Goal: Task Accomplishment & Management: Complete application form

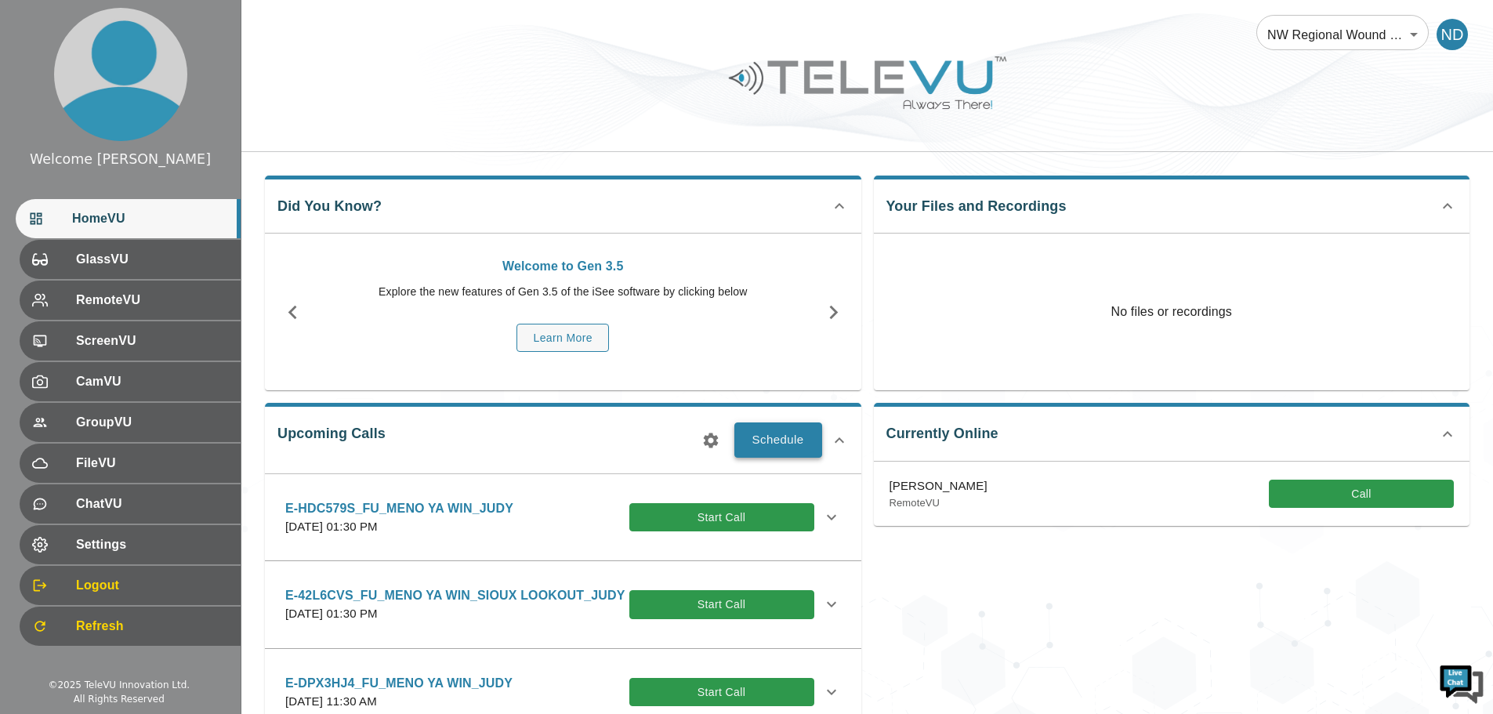
click at [777, 429] on button "Schedule" at bounding box center [778, 439] width 88 height 34
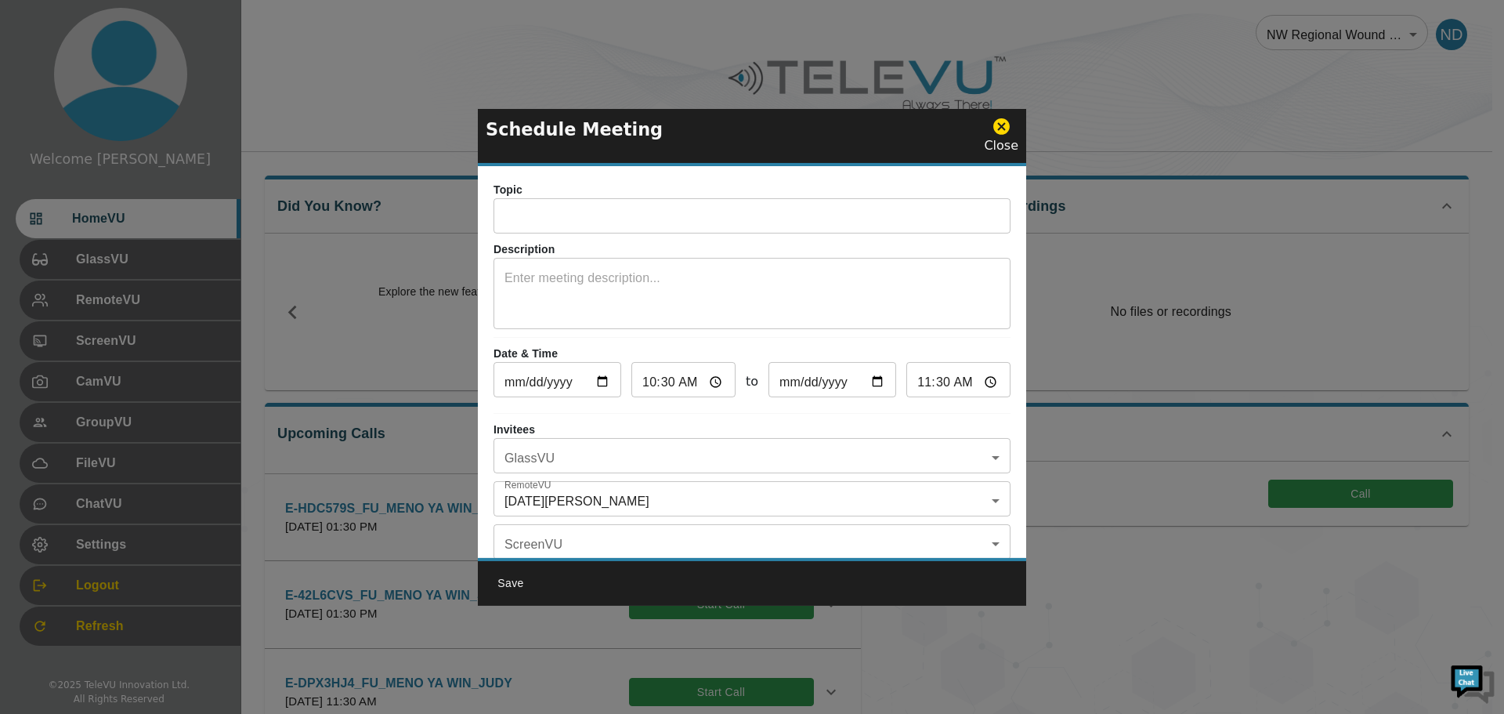
click at [523, 219] on input "text" at bounding box center [752, 217] width 517 height 31
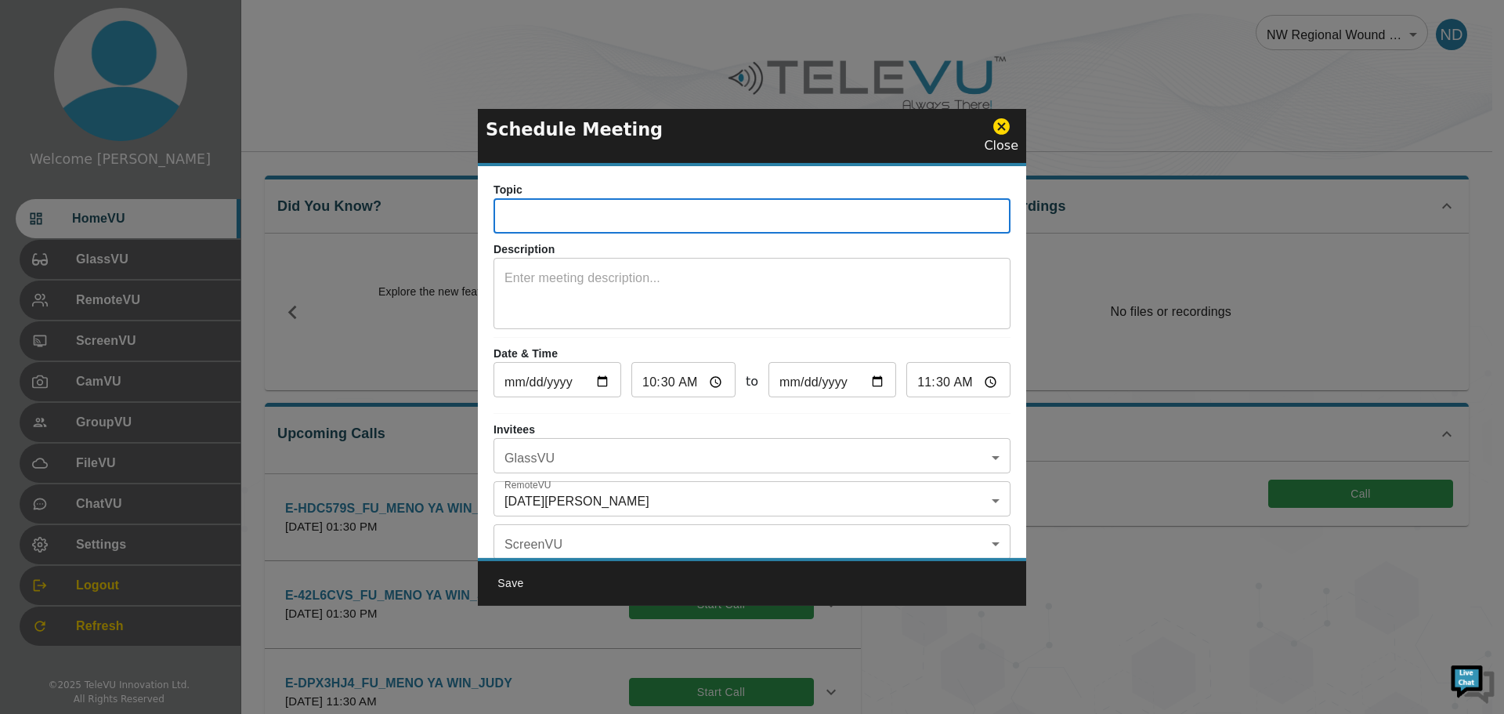
type input "e"
type input "E-JSPKN58_FU_MENO YA WIN-[PERSON_NAME]"
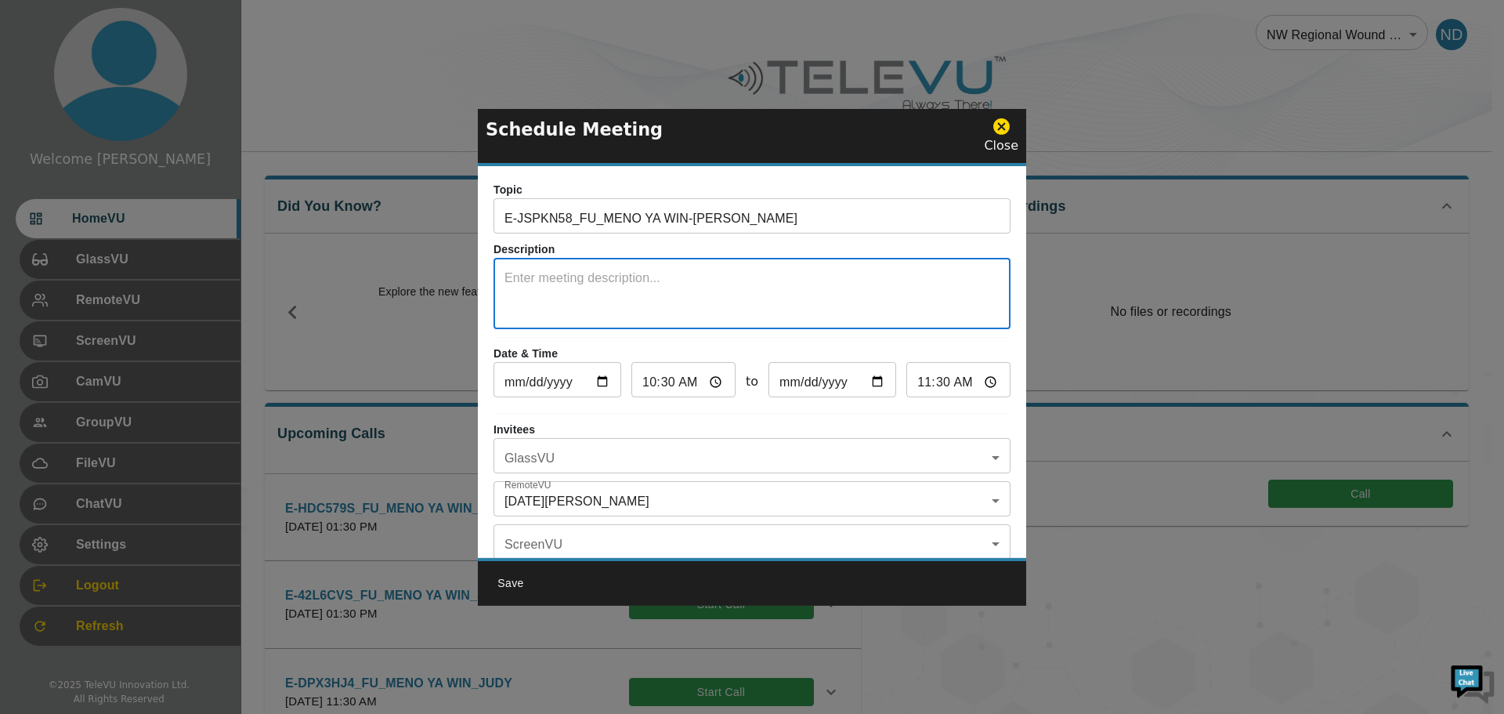
click at [520, 283] on textarea at bounding box center [752, 296] width 495 height 54
type textarea "s"
type textarea "SYSTEM 5"
click at [602, 384] on input "[DATE]" at bounding box center [558, 381] width 128 height 31
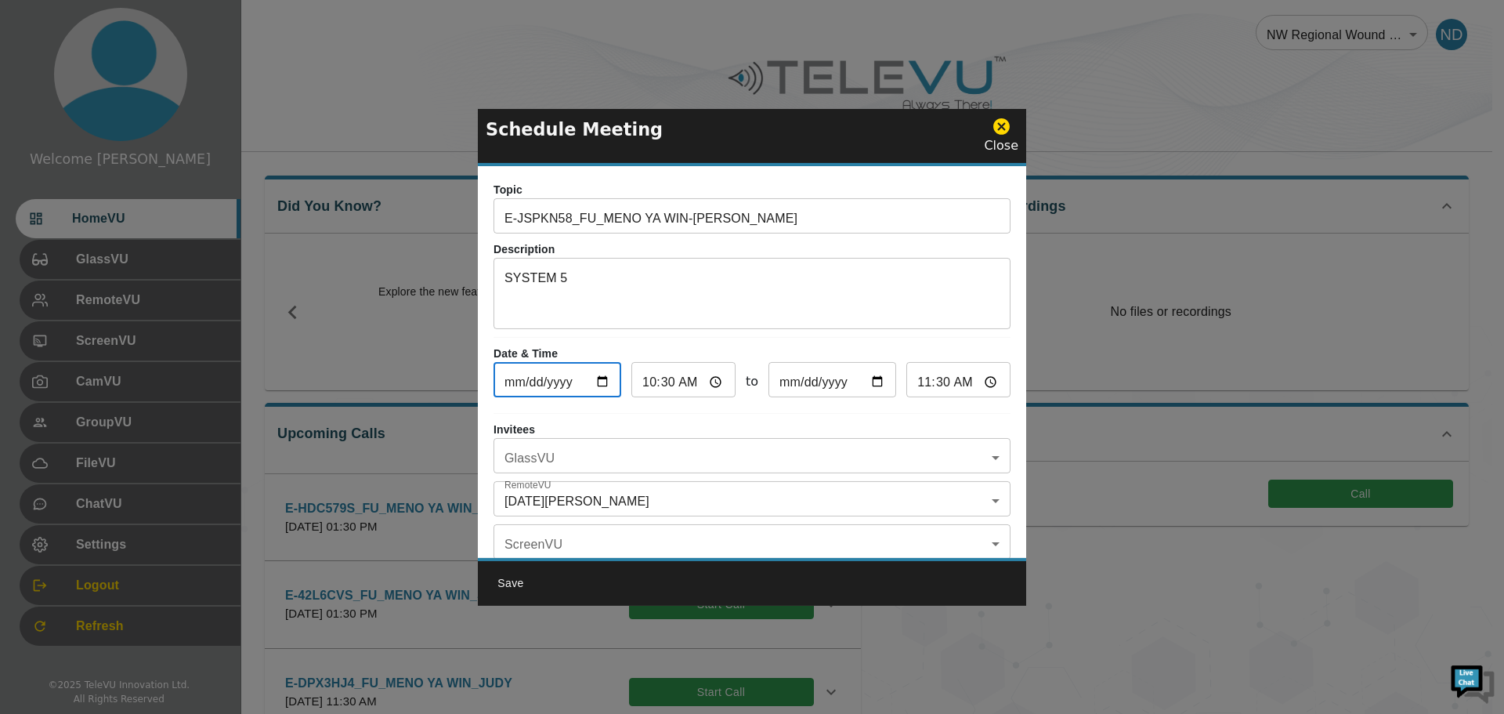
type input "[DATE]"
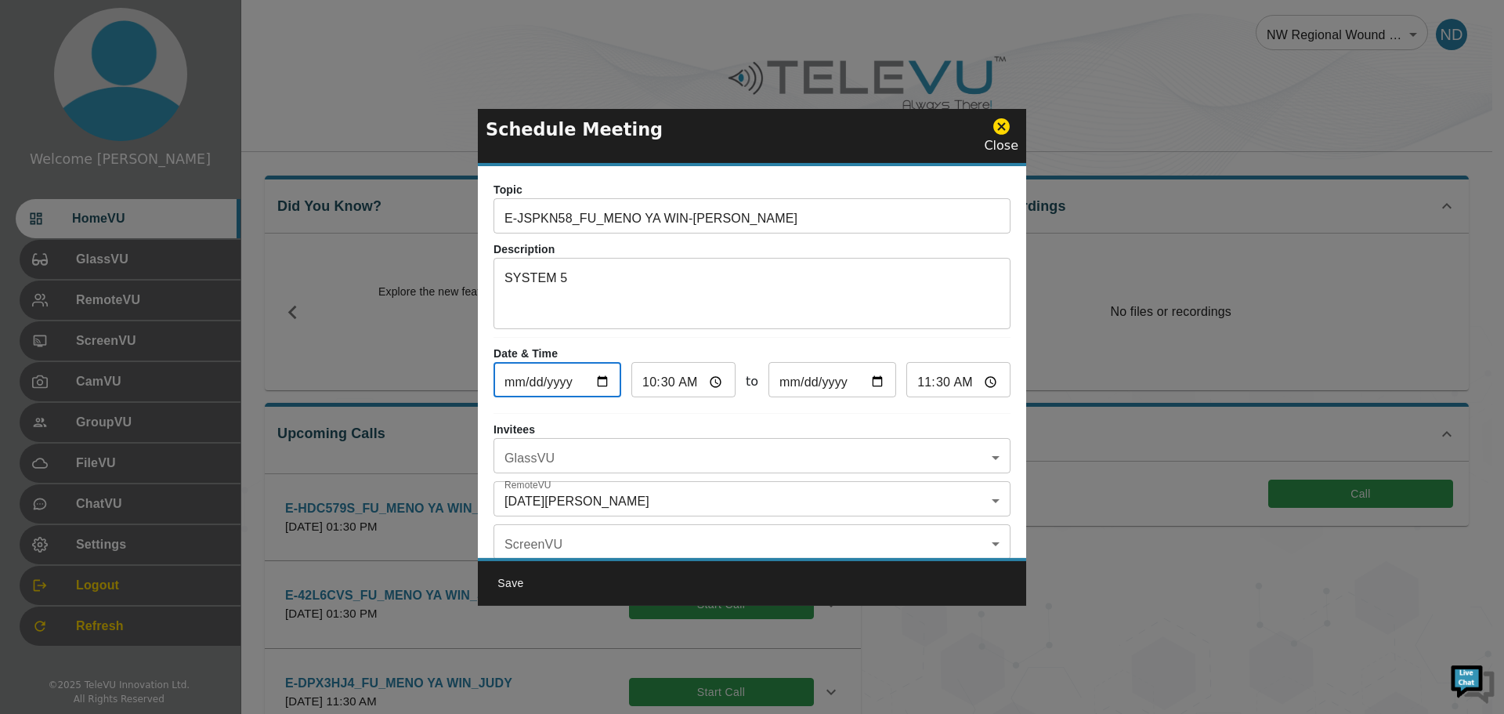
click at [643, 386] on input "10:30" at bounding box center [684, 381] width 104 height 31
type input "01:30"
type input "02:30"
type input "14:30"
type input "15:30"
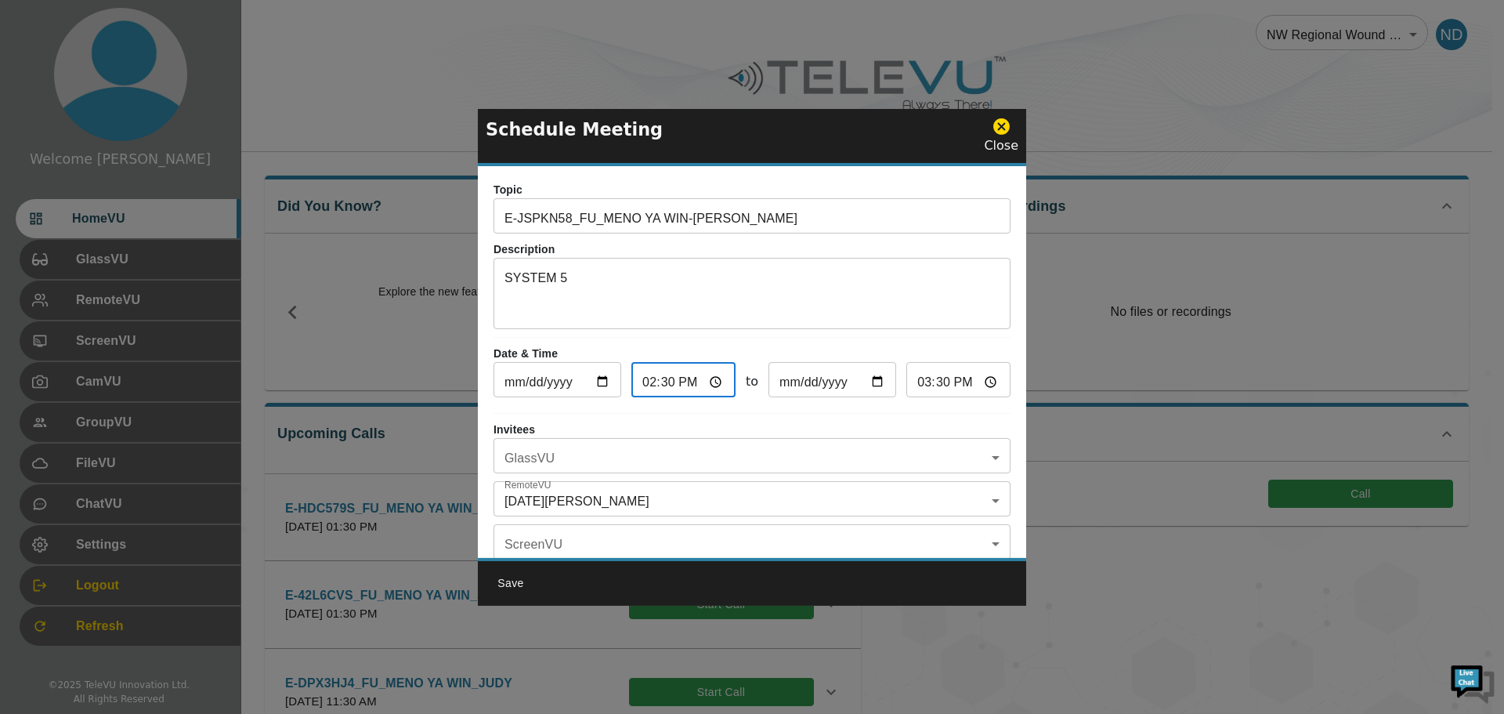
click at [644, 386] on input "14:30" at bounding box center [684, 381] width 104 height 31
type input "13:30"
type input "14:30"
type input "23:30"
type input "00:30"
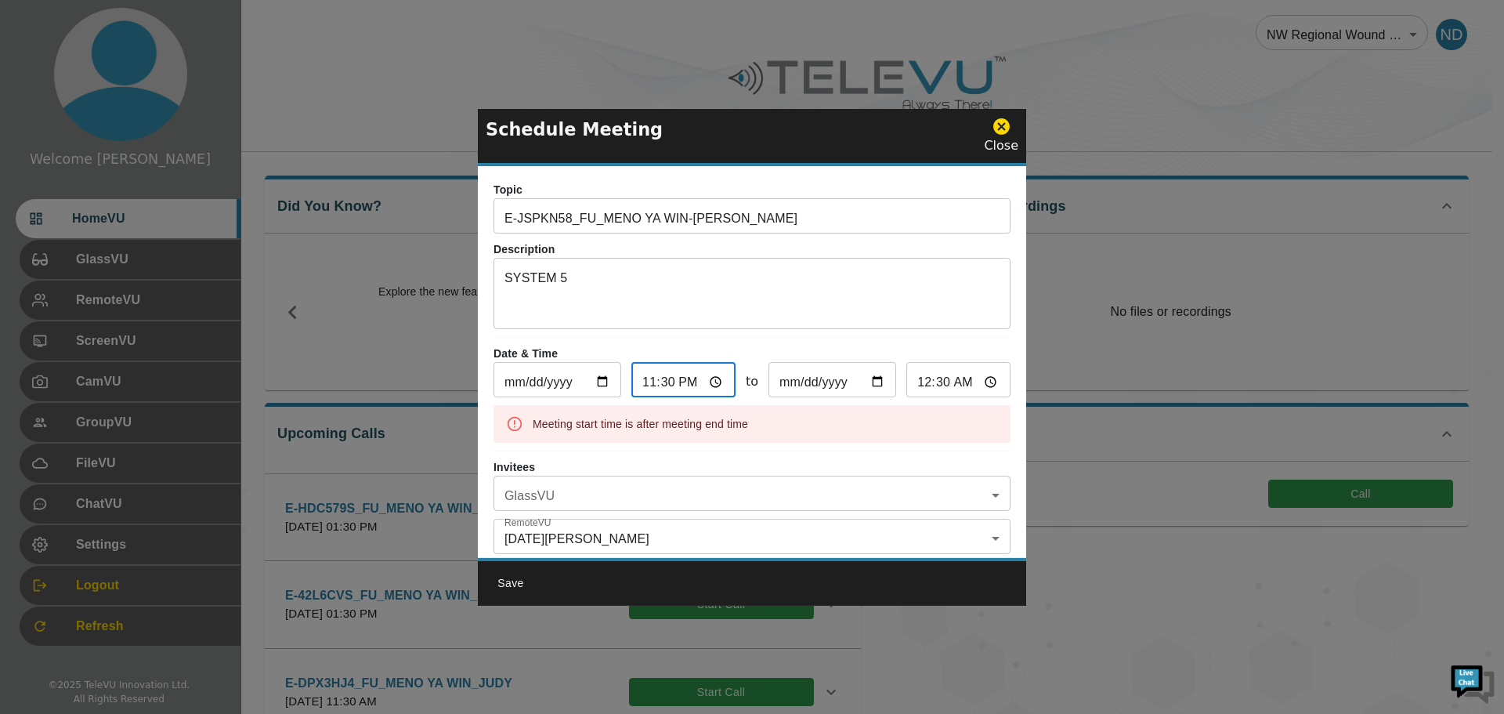
type input "23:00"
type input "00:00"
type input "11:00"
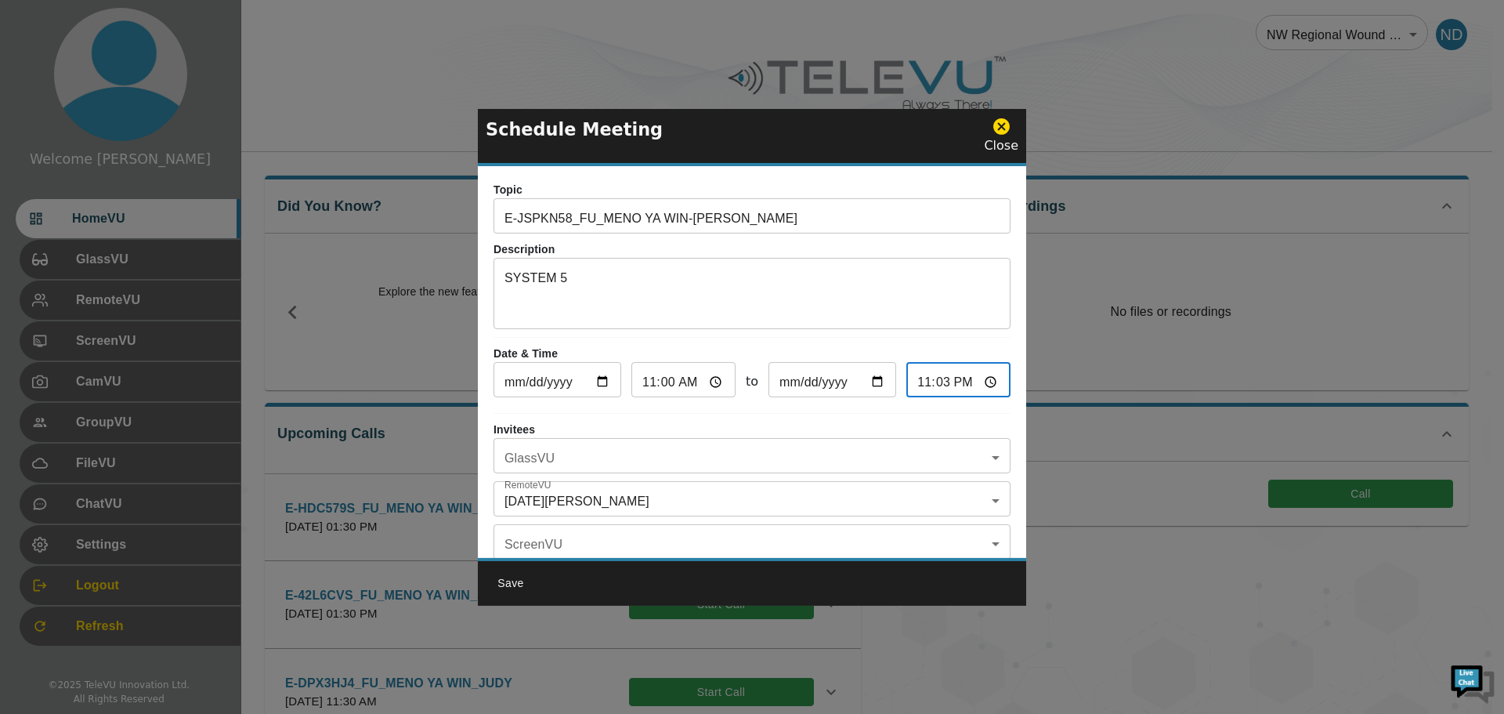
type input "23:30"
click at [990, 462] on body "Welcome [DATE] HomeVU GlassVU RemoteVU ScreenVU CamVU GroupVU FileVU ChatVU Set…" at bounding box center [752, 611] width 1504 height 1222
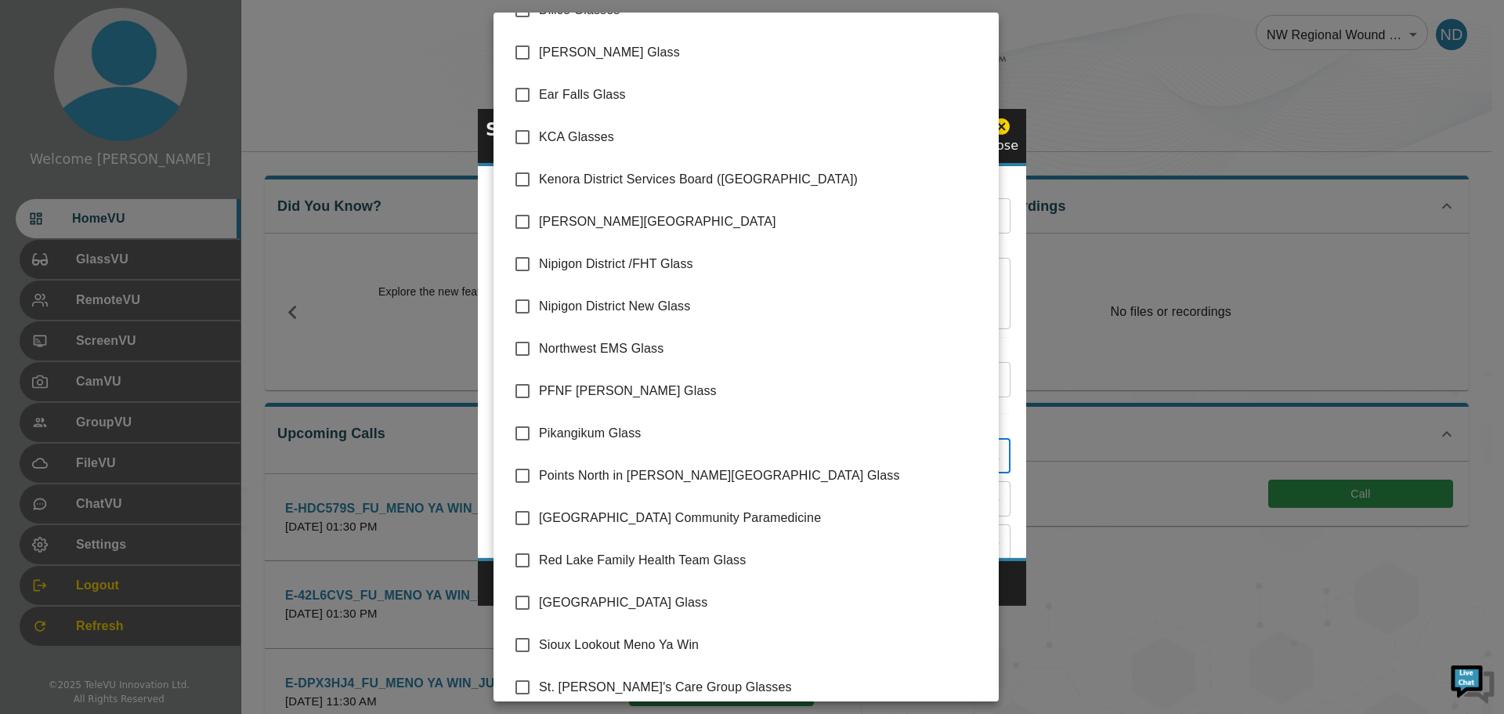
scroll to position [212, 0]
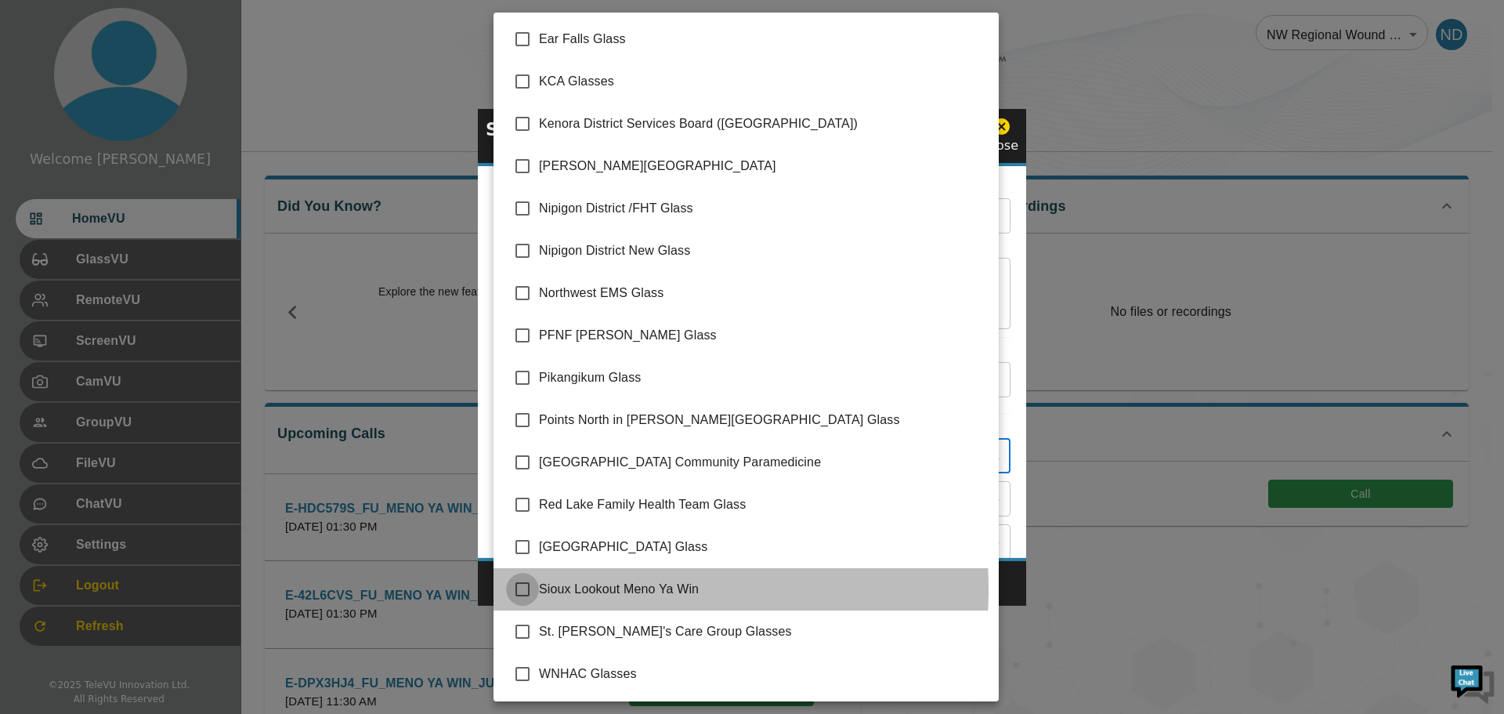
click at [527, 588] on input "checkbox" at bounding box center [522, 589] width 33 height 33
checkbox input "true"
type input "Sioux Lookout Meno Ya Win"
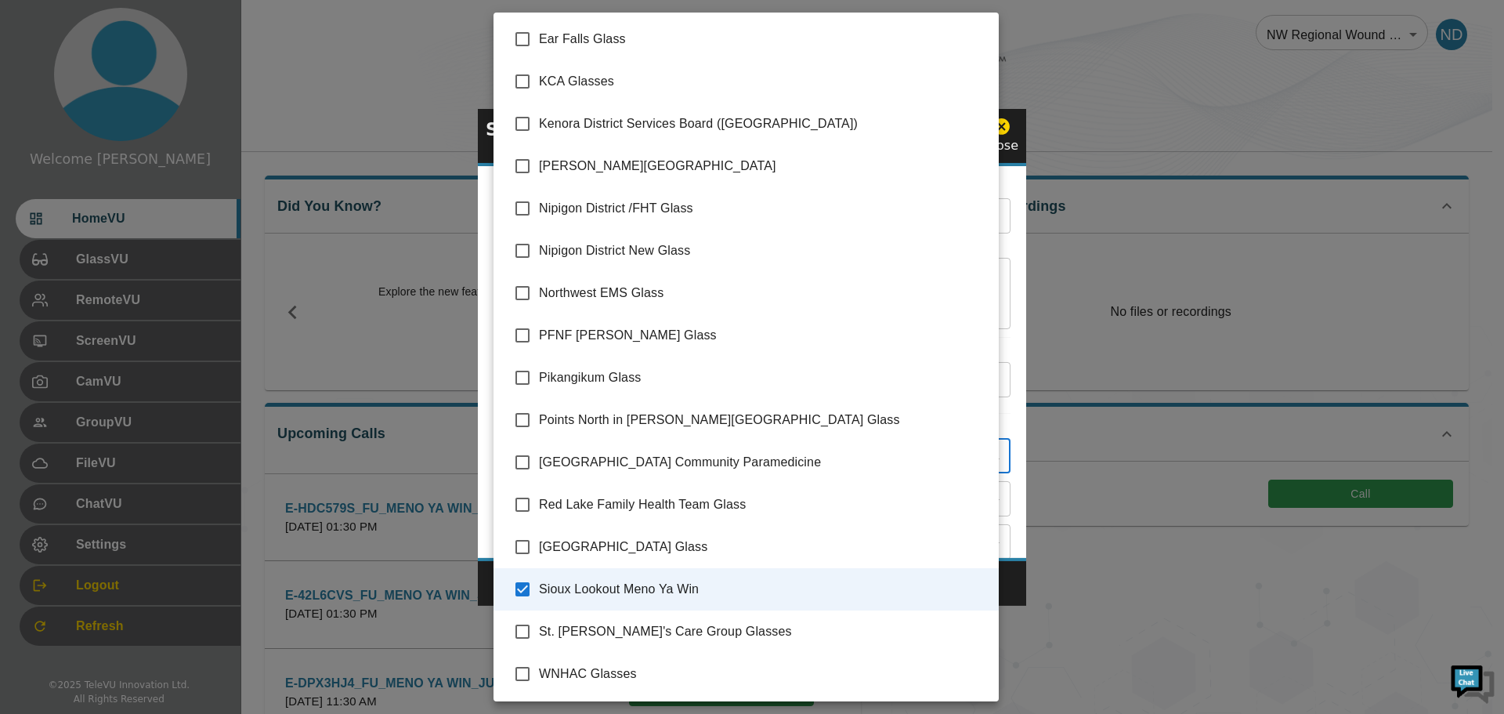
click at [1023, 582] on div at bounding box center [752, 357] width 1504 height 714
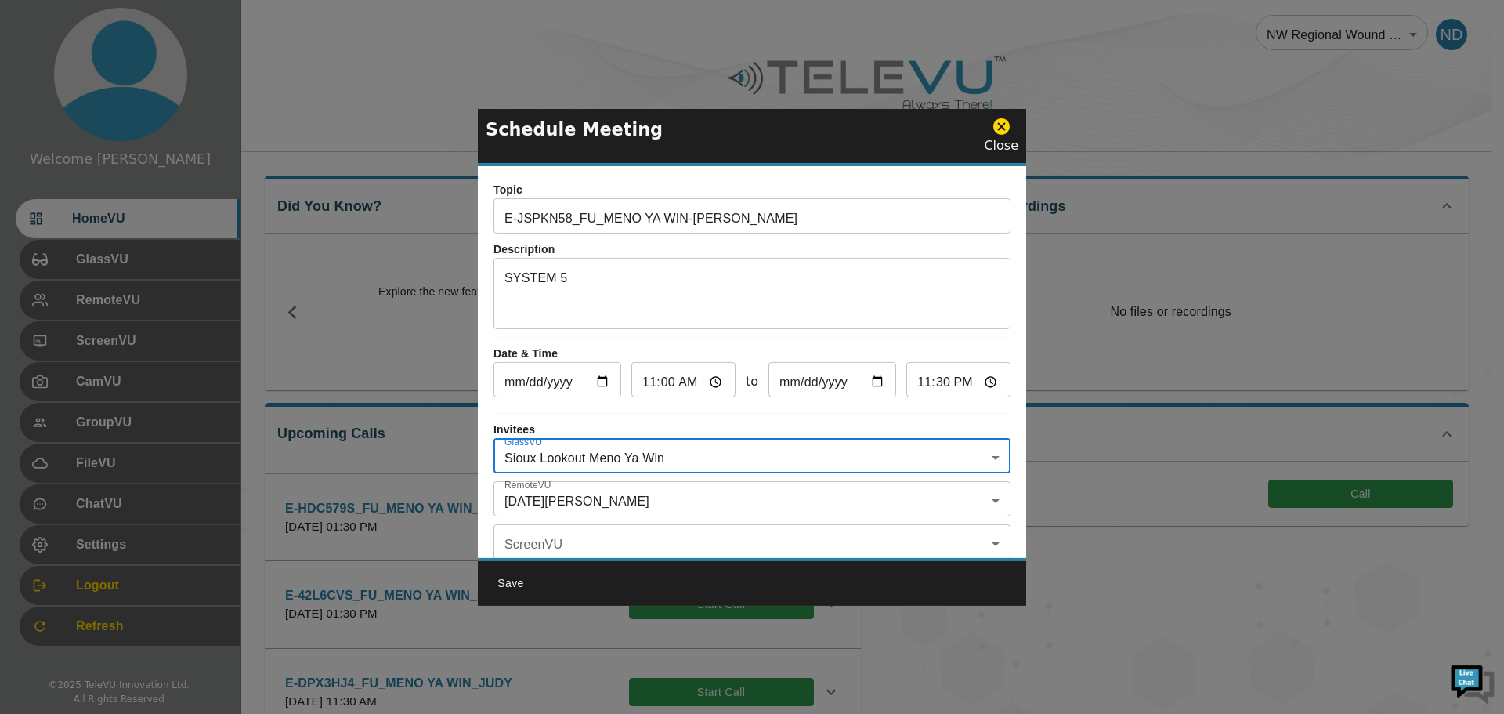
click at [980, 496] on body "Welcome [DATE] HomeVU GlassVU RemoteVU ScreenVU CamVU GroupVU FileVU ChatVU Set…" at bounding box center [752, 611] width 1504 height 1222
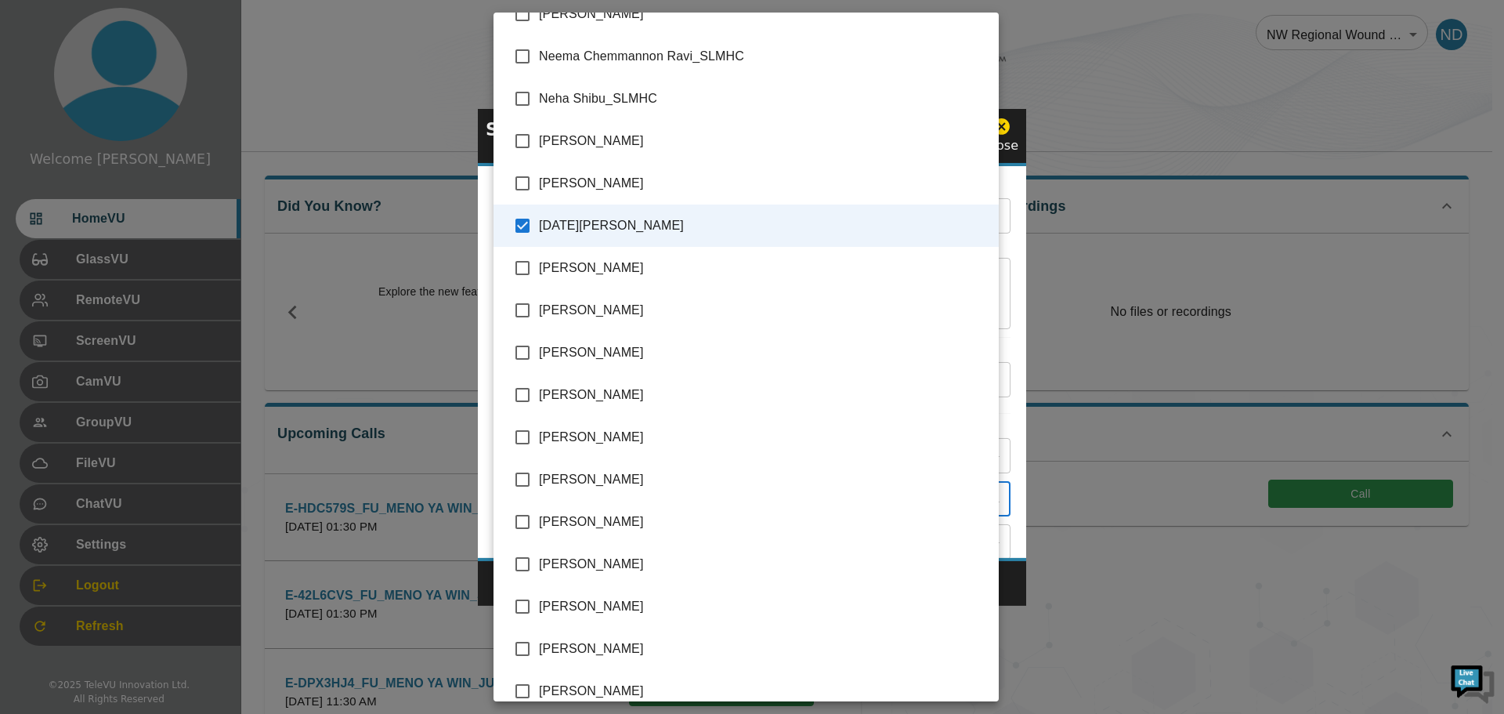
scroll to position [3105, 0]
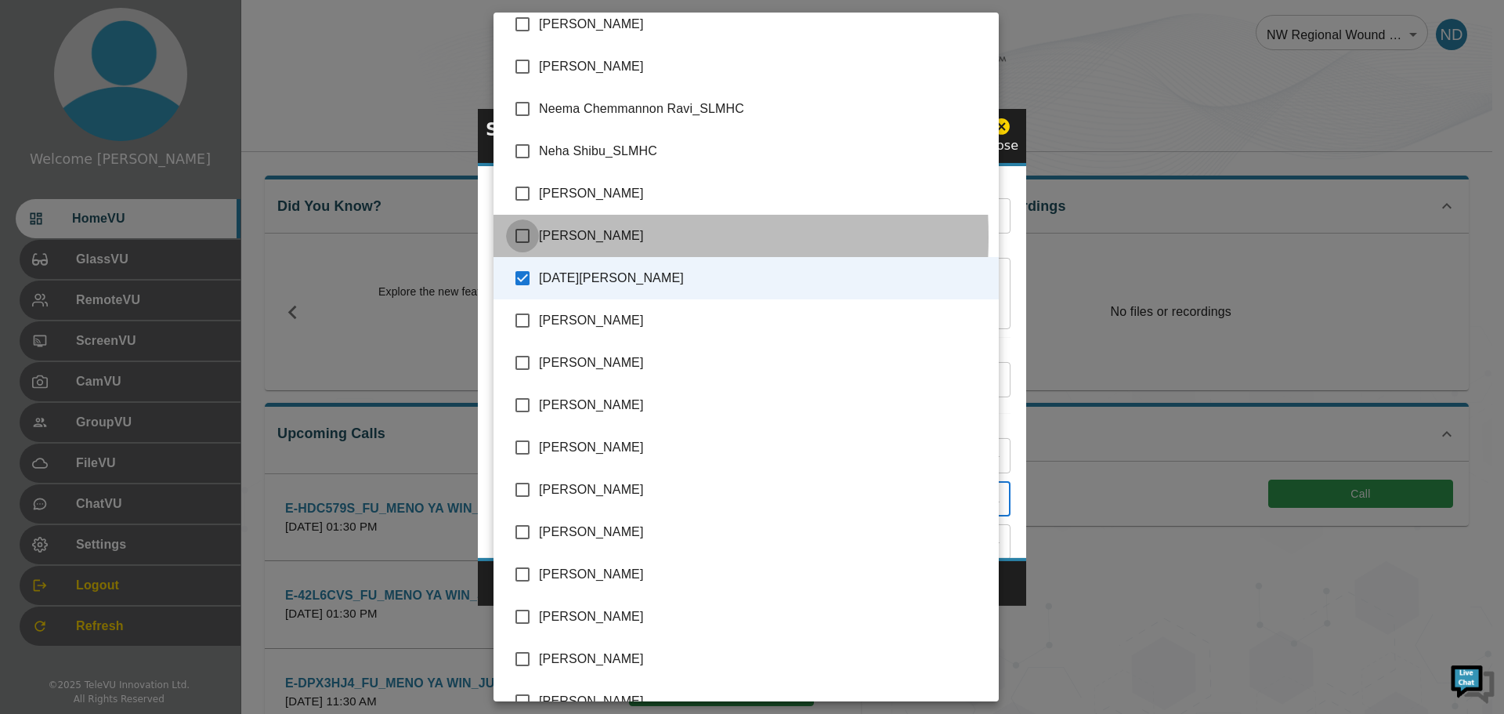
click at [522, 237] on input "checkbox" at bounding box center [522, 235] width 33 height 33
checkbox input "true"
type input "[DATE][PERSON_NAME],[PERSON_NAME]"
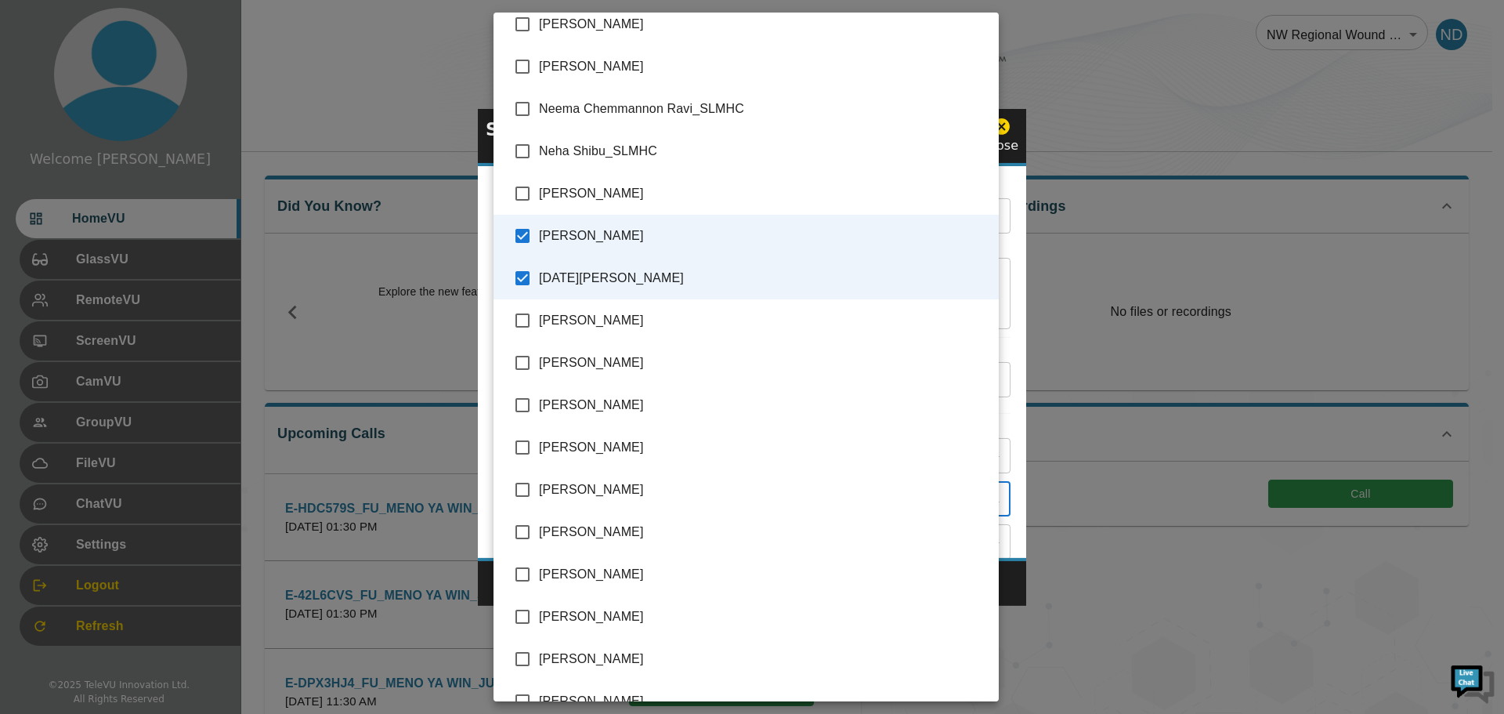
click at [520, 451] on input "checkbox" at bounding box center [522, 447] width 33 height 33
checkbox input "true"
type input "[DATE][PERSON_NAME],[PERSON_NAME],[PERSON_NAME]"
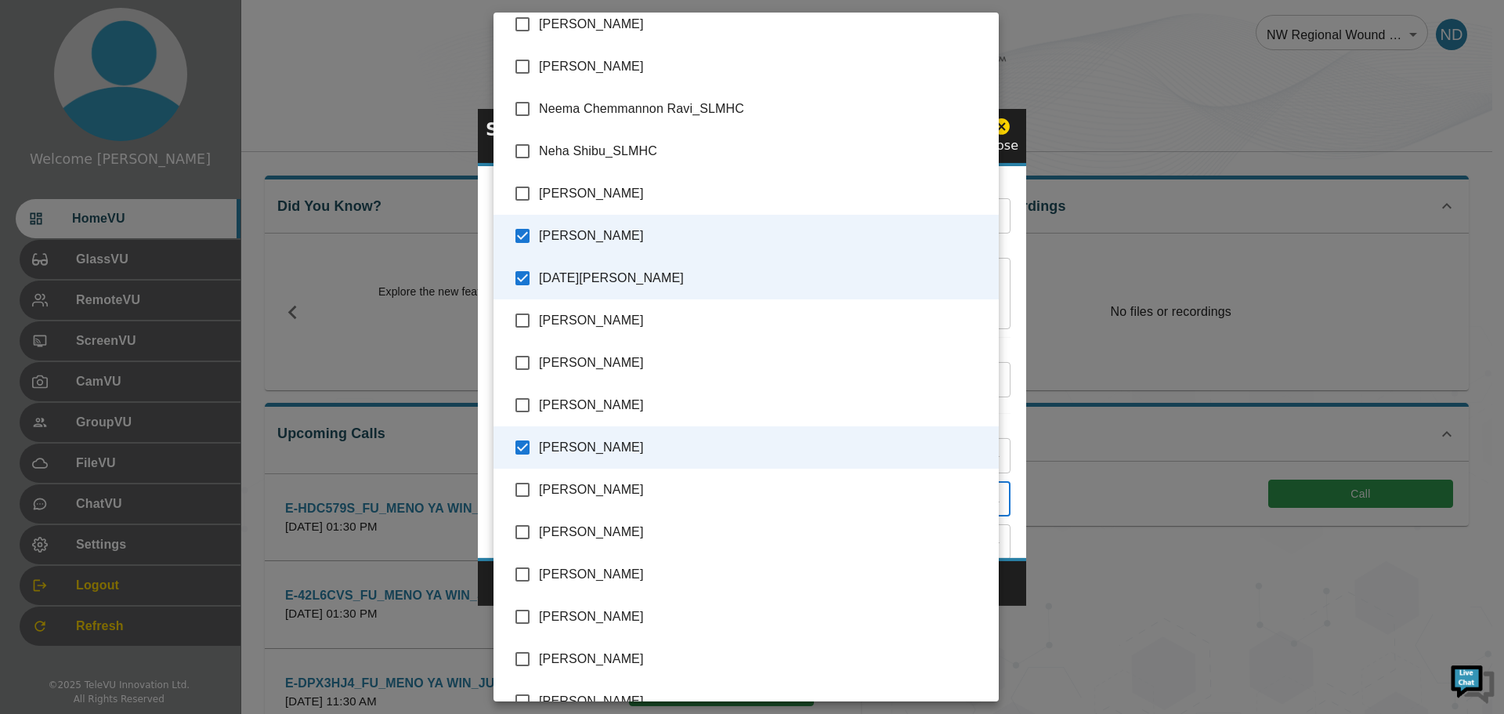
click at [1012, 585] on div at bounding box center [752, 357] width 1504 height 714
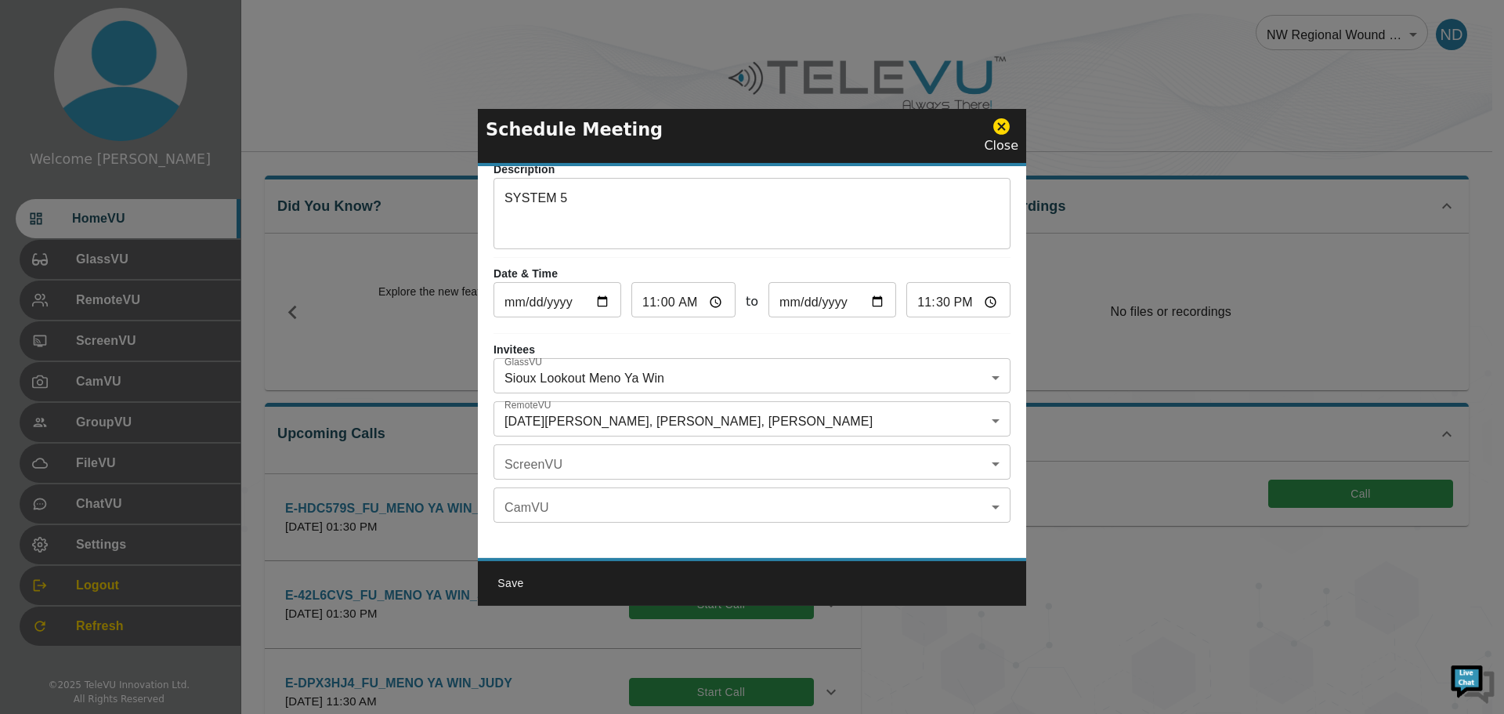
scroll to position [92, 0]
click at [987, 414] on body "Welcome [DATE] HomeVU GlassVU RemoteVU ScreenVU CamVU GroupVU FileVU ChatVU Set…" at bounding box center [752, 611] width 1504 height 1222
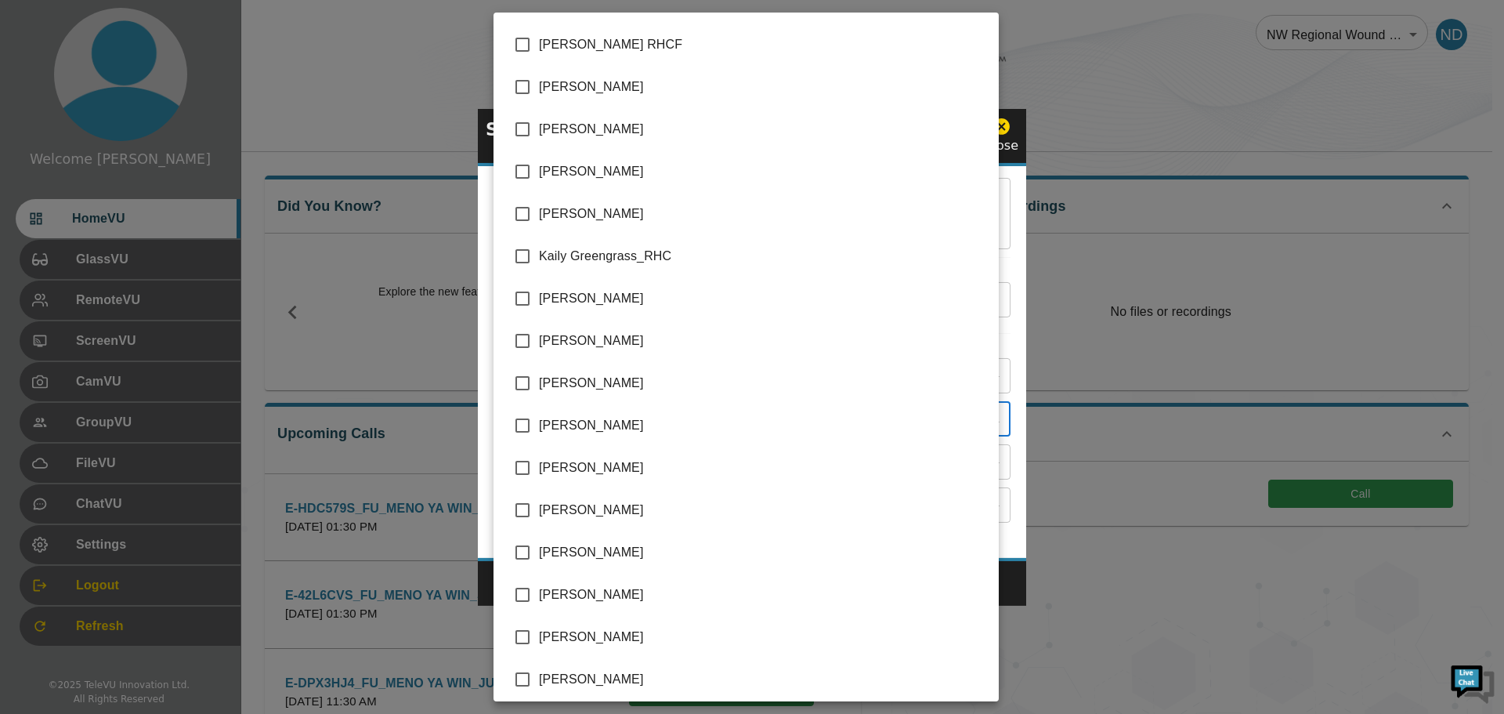
scroll to position [1863, 0]
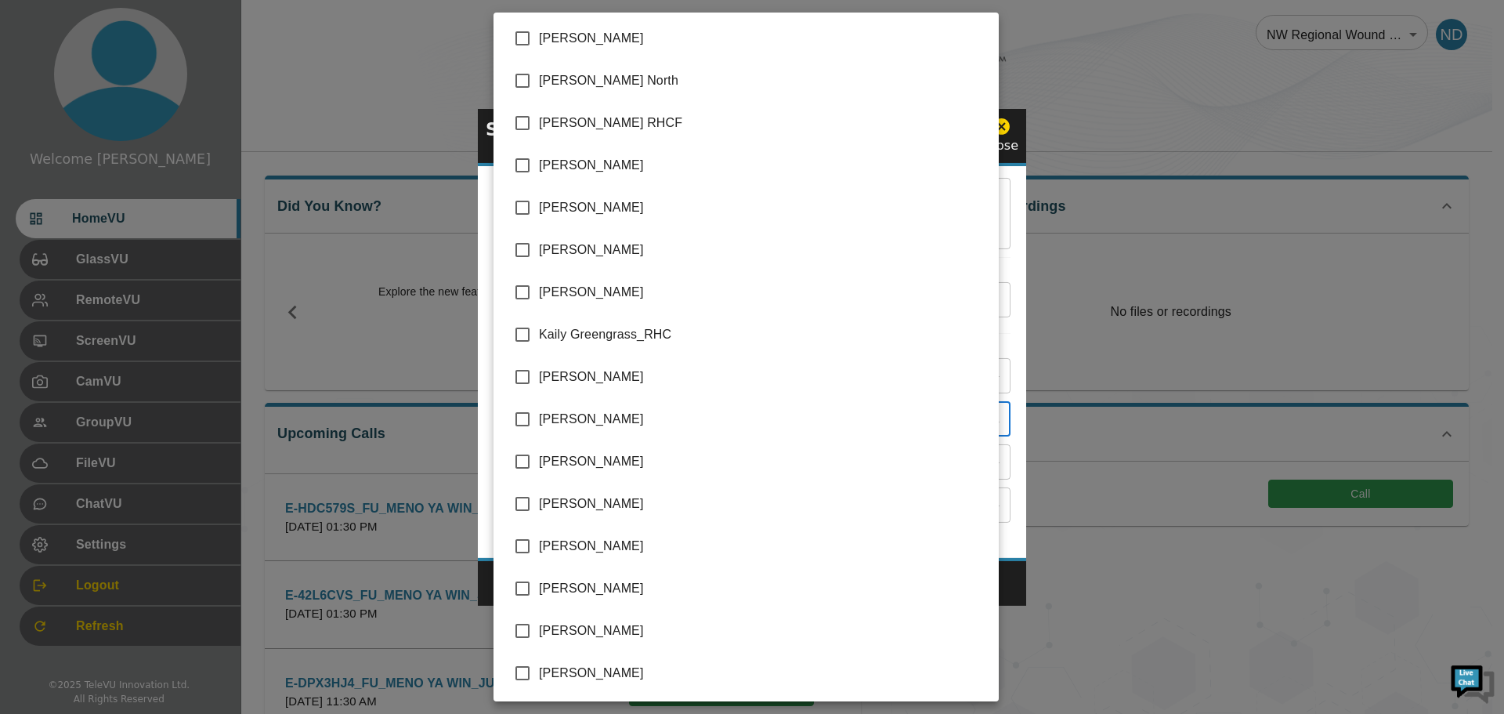
click at [522, 207] on input "checkbox" at bounding box center [522, 207] width 33 height 33
checkbox input "true"
type input "[DATE][PERSON_NAME],[PERSON_NAME],[PERSON_NAME],[PERSON_NAME]"
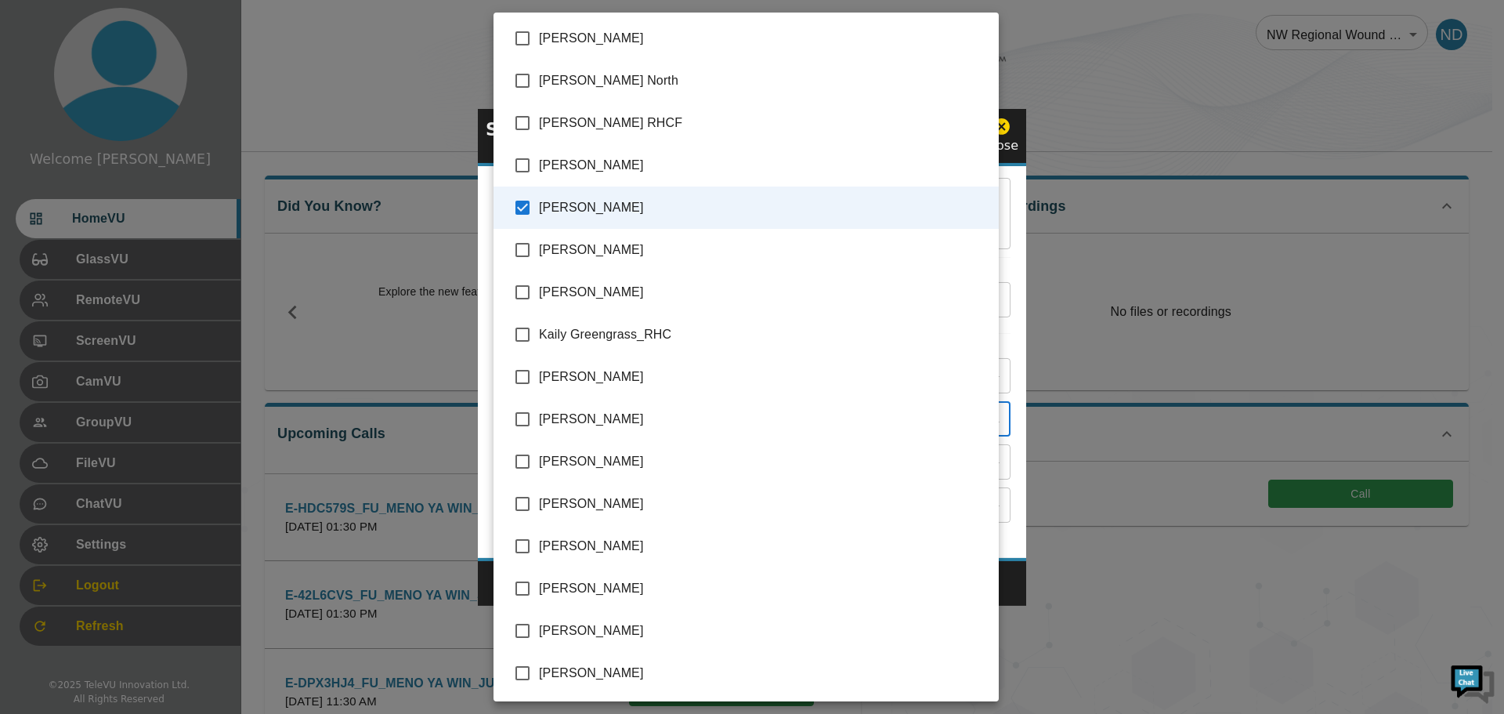
click at [1024, 593] on div at bounding box center [752, 357] width 1504 height 714
